Goal: Navigation & Orientation: Find specific page/section

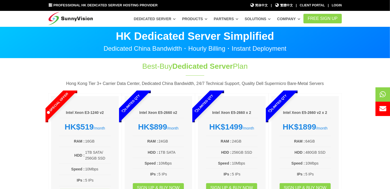
click at [374, 142] on section "Best-Buy Dedicated Server Plan Hong Kong Tier 3+ Carrier Data Center, Dedicated…" at bounding box center [195, 142] width 390 height 169
click at [264, 6] on span "简体中文" at bounding box center [259, 5] width 18 height 5
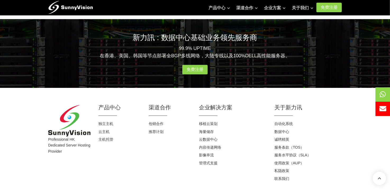
scroll to position [693, 0]
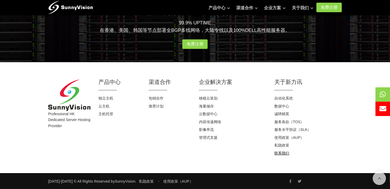
click at [284, 153] on link "联系我们" at bounding box center [282, 153] width 15 height 4
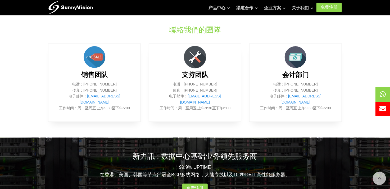
scroll to position [219, 0]
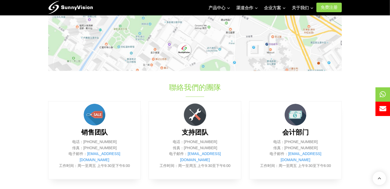
scroll to position [0, 0]
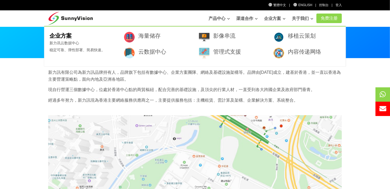
click at [267, 20] on link "企业方案" at bounding box center [274, 18] width 21 height 11
click at [270, 19] on link "企业方案" at bounding box center [274, 18] width 21 height 11
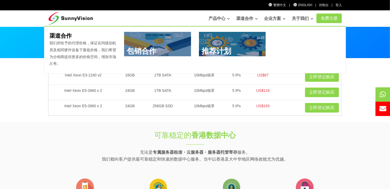
click at [240, 16] on link "渠道合作" at bounding box center [246, 18] width 21 height 11
